Goal: Task Accomplishment & Management: Manage account settings

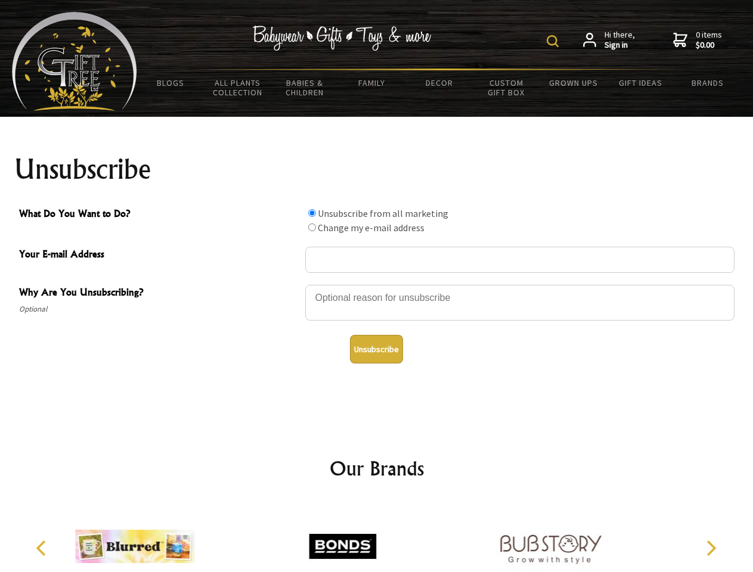
click at [554, 41] on img at bounding box center [552, 41] width 12 height 12
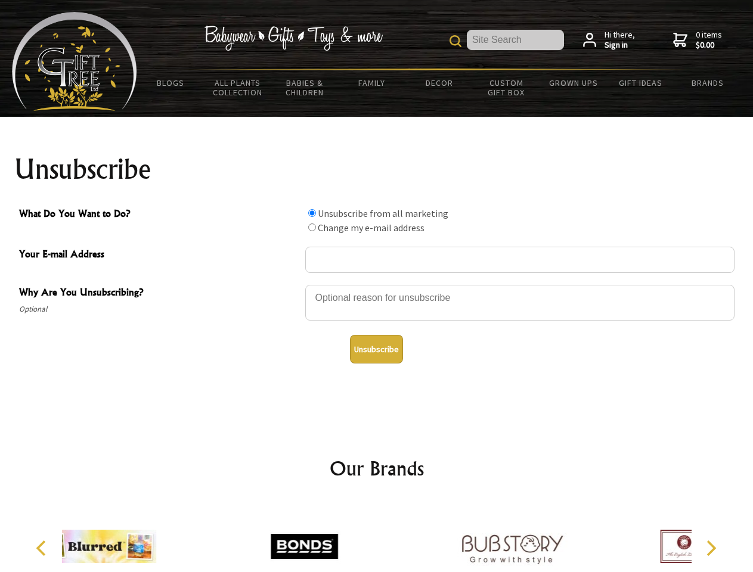
click at [377, 284] on div at bounding box center [519, 305] width 429 height 42
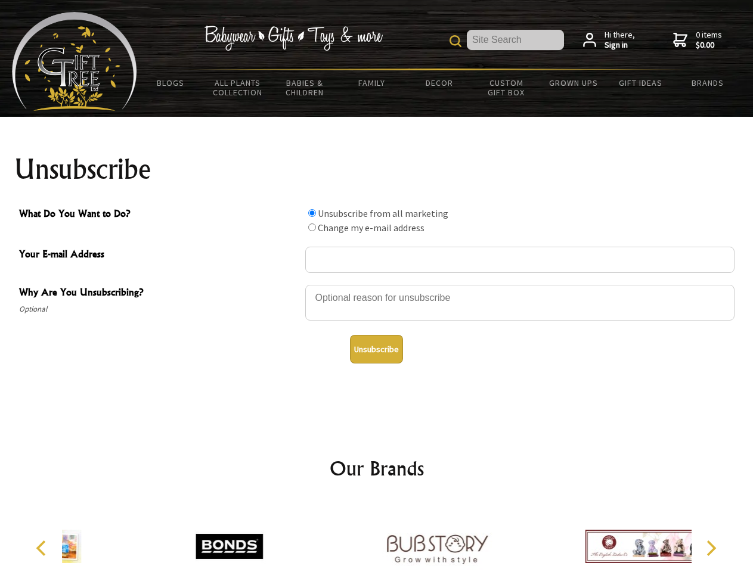
click at [312, 213] on input "What Do You Want to Do?" at bounding box center [312, 213] width 8 height 8
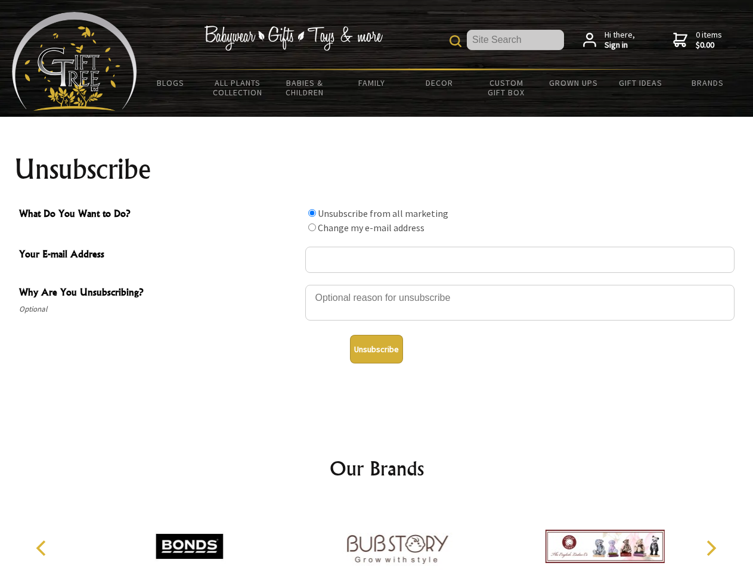
click at [312, 227] on input "What Do You Want to Do?" at bounding box center [312, 227] width 8 height 8
radio input "true"
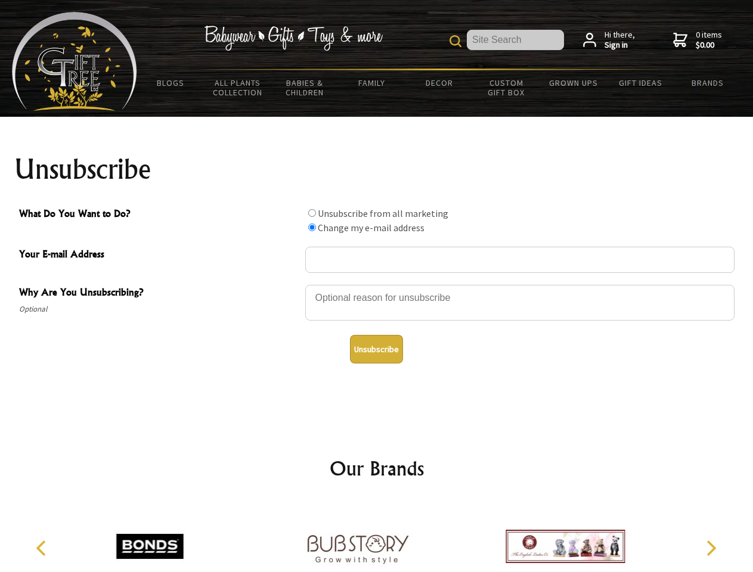
click at [376, 349] on button "Unsubscribe" at bounding box center [376, 349] width 53 height 29
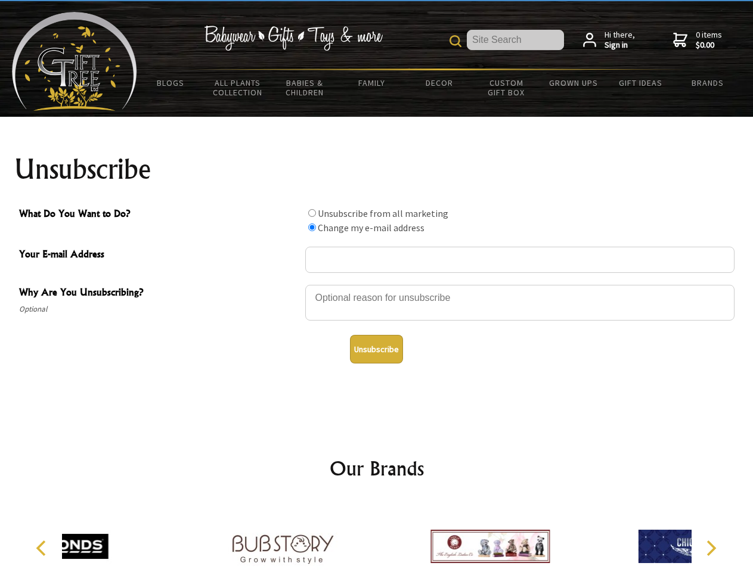
click at [43, 548] on icon "Previous" at bounding box center [42, 547] width 15 height 15
click at [710, 548] on icon "Next" at bounding box center [709, 547] width 15 height 15
